Goal: Transaction & Acquisition: Purchase product/service

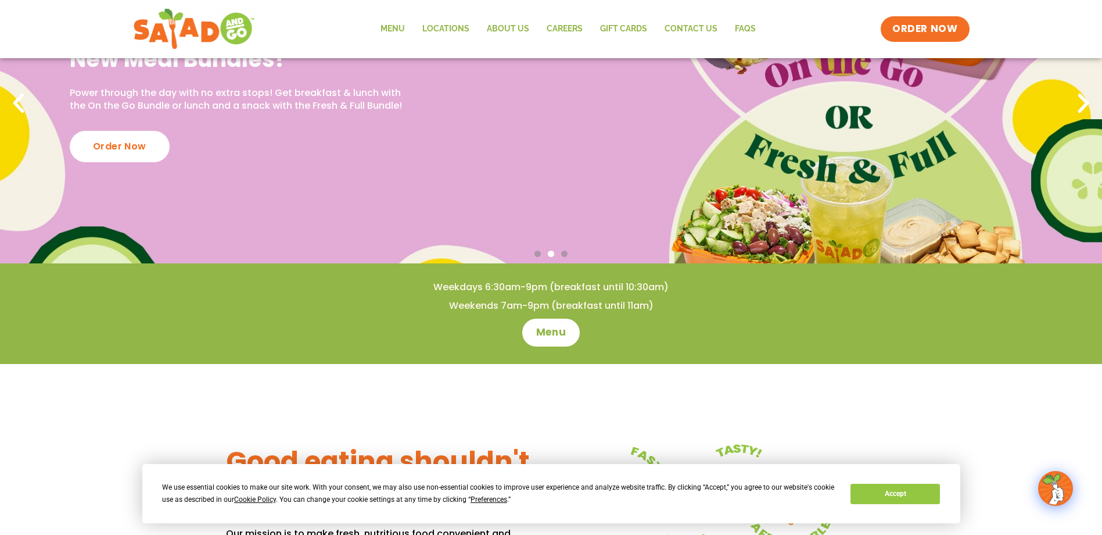
scroll to position [137, 0]
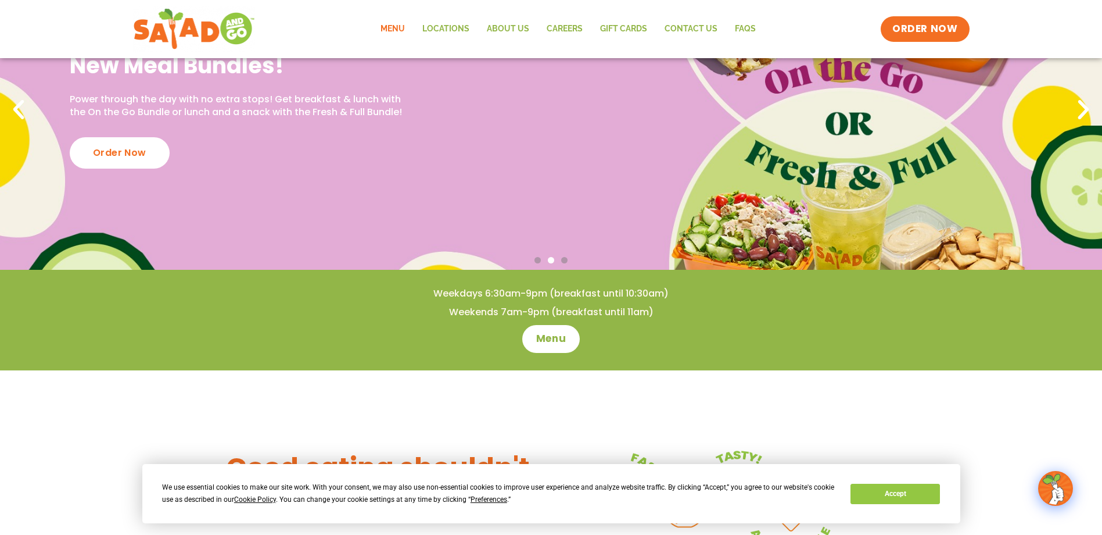
click at [393, 26] on link "Menu" at bounding box center [393, 29] width 42 height 27
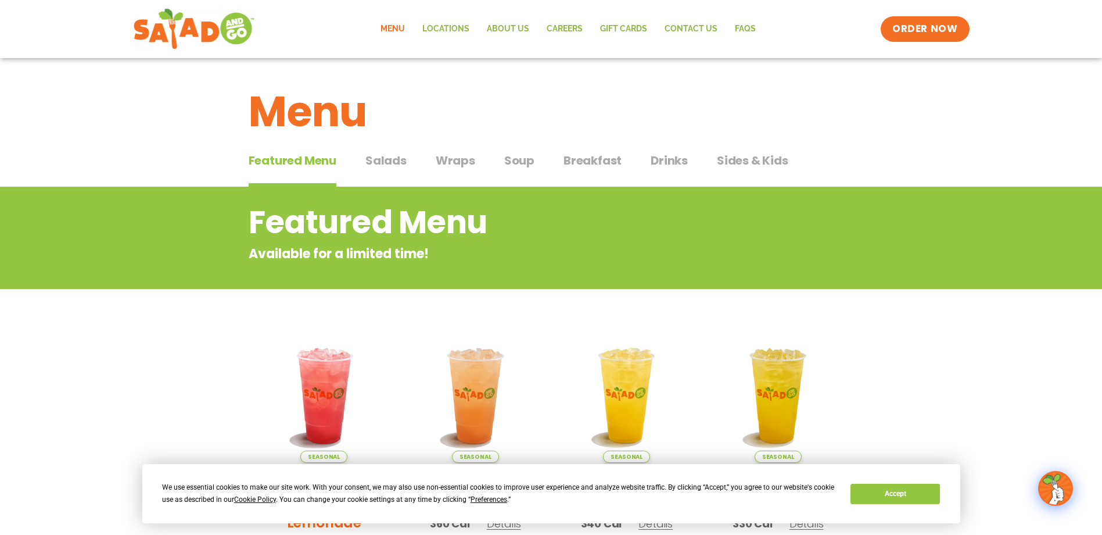
click at [519, 160] on span "Soup" at bounding box center [519, 160] width 30 height 17
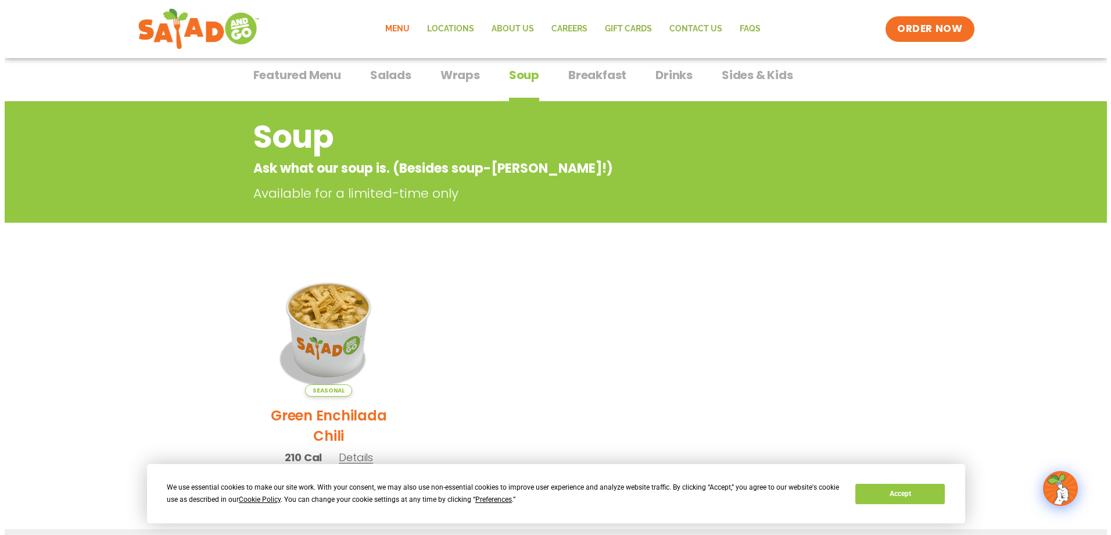
scroll to position [174, 0]
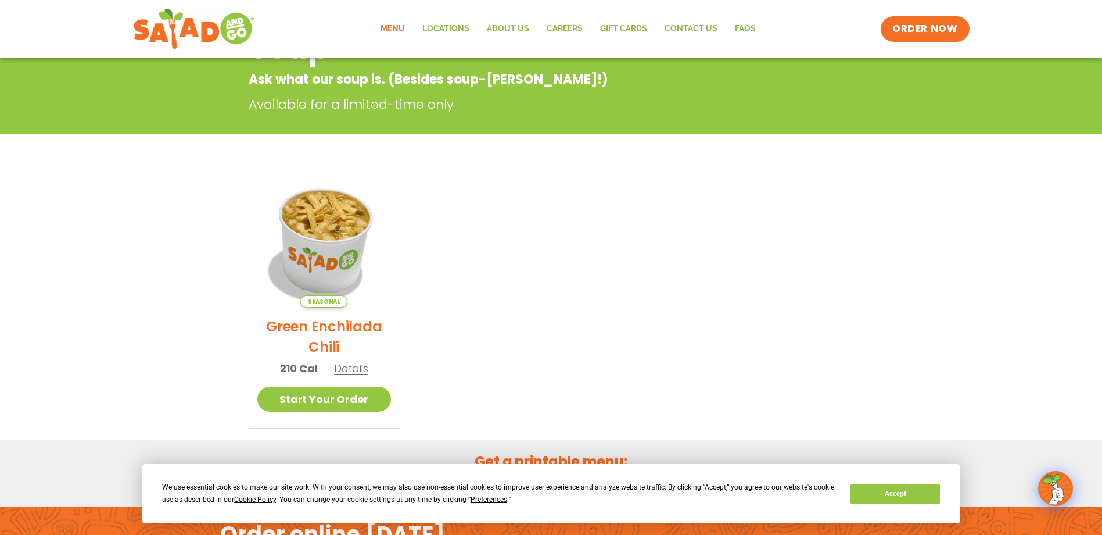
click at [317, 227] on img at bounding box center [323, 240] width 157 height 157
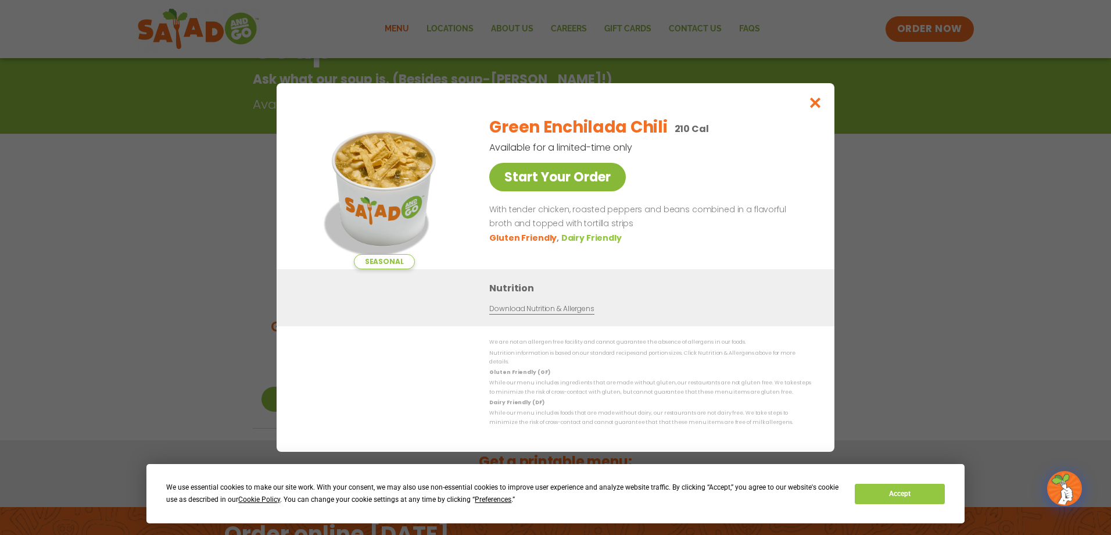
click at [588, 186] on link "Start Your Order" at bounding box center [557, 177] width 137 height 28
